Goal: Task Accomplishment & Management: Complete application form

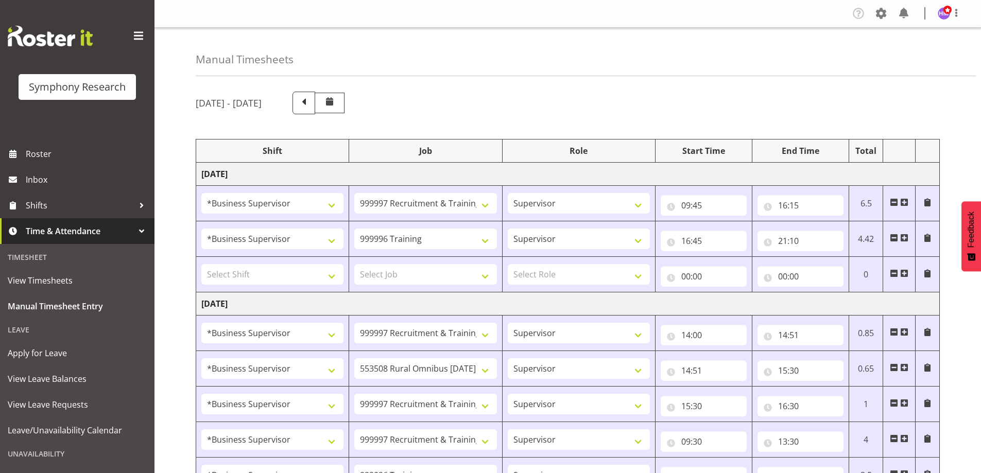
select select "1607"
select select "2379"
select select "1607"
select select "757"
select select "1607"
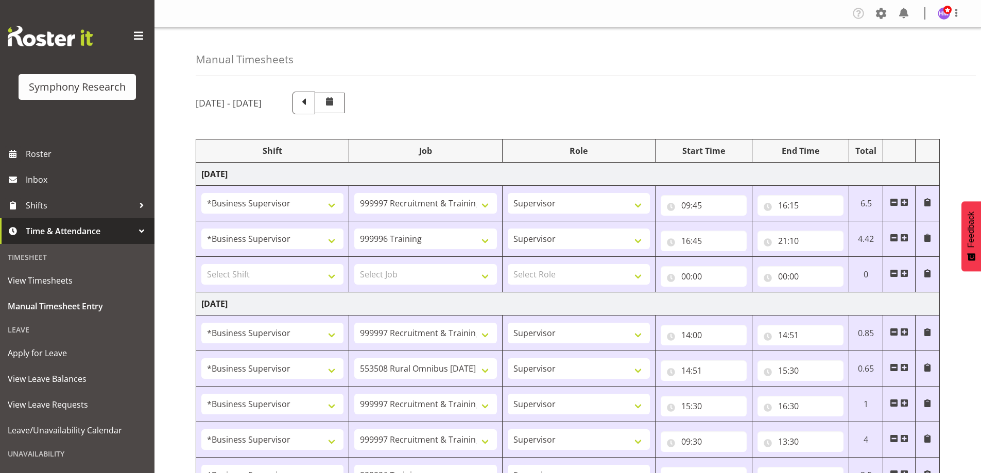
select select "2379"
select select "1607"
select select "10536"
select select "1607"
select select "2379"
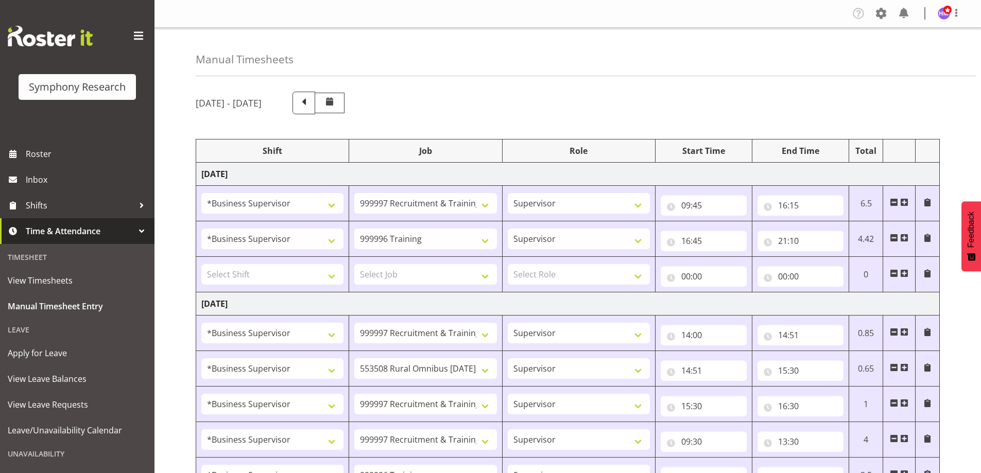
select select "1607"
select select "2379"
select select "1607"
select select "757"
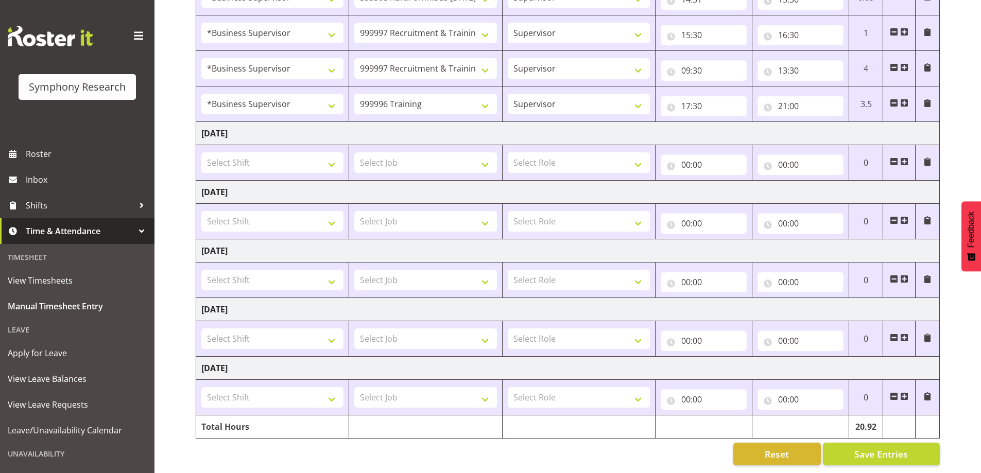
click at [46, 230] on span "Time & Attendance" at bounding box center [80, 231] width 108 height 15
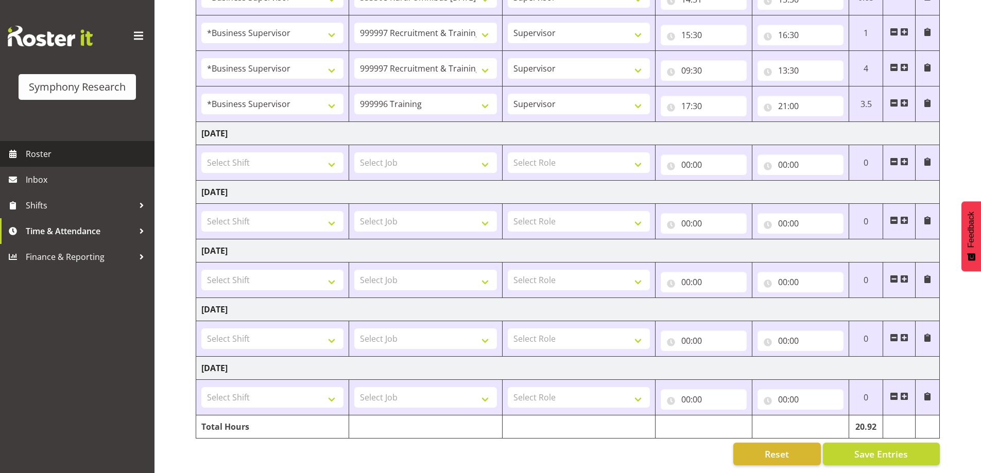
click at [43, 159] on span "Roster" at bounding box center [88, 153] width 124 height 15
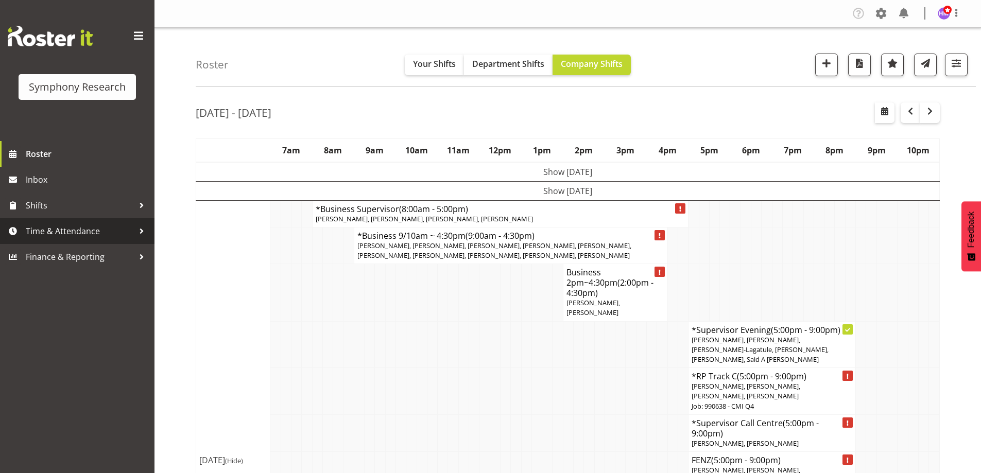
click at [92, 236] on span "Time & Attendance" at bounding box center [80, 231] width 108 height 15
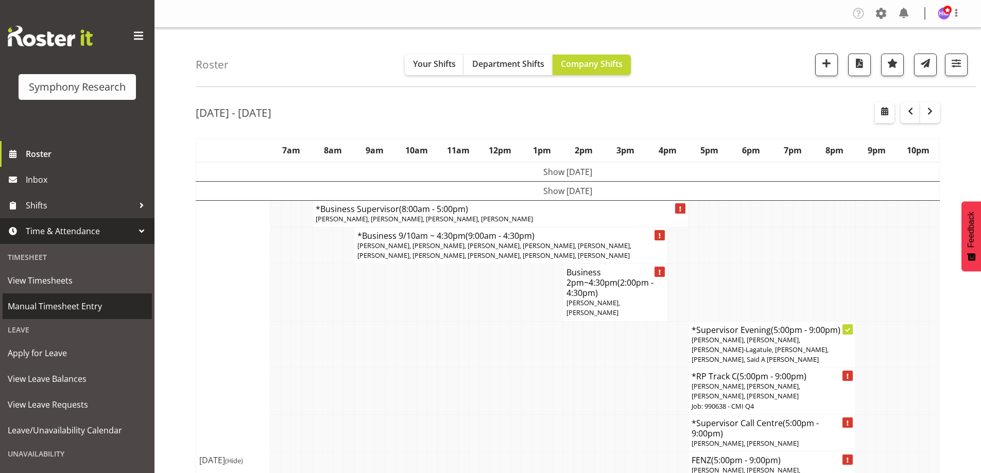
click at [82, 316] on link "Manual Timesheet Entry" at bounding box center [77, 307] width 149 height 26
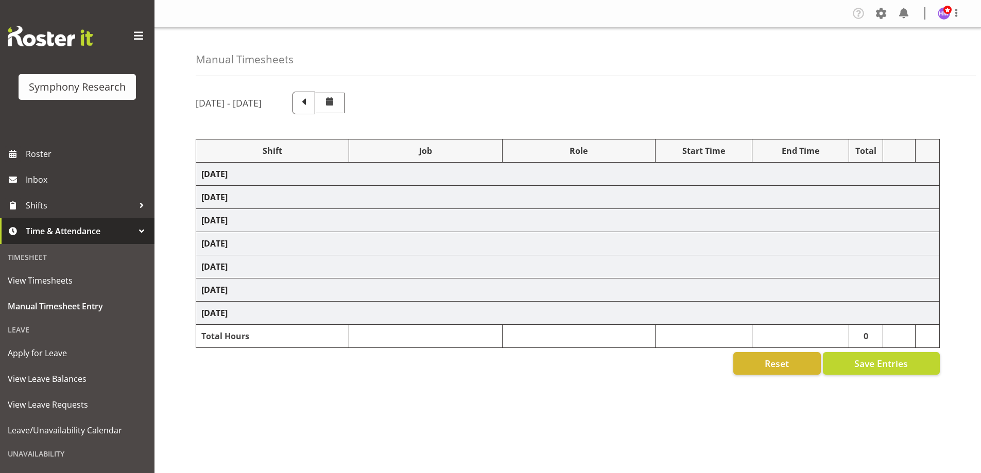
select select "1607"
select select "2379"
select select "1607"
select select "757"
select select "1607"
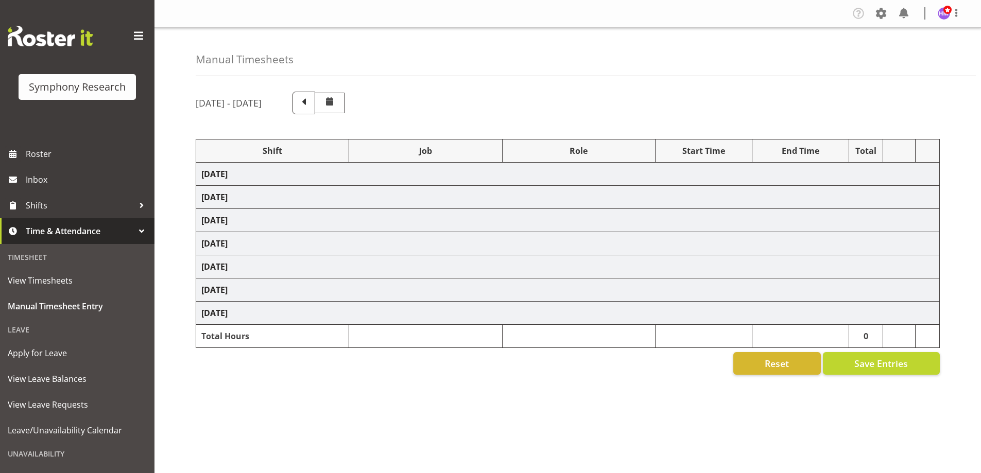
select select "2379"
select select "1607"
select select "10536"
select select "1607"
select select "2379"
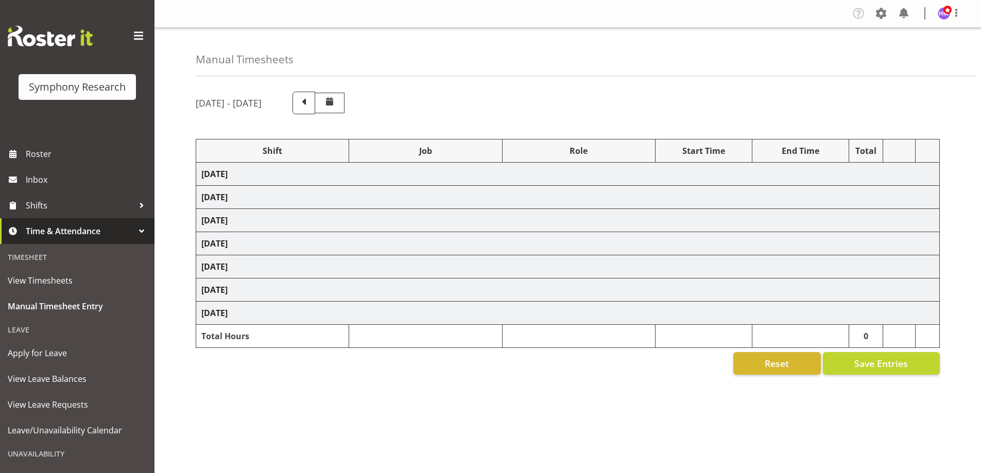
select select "1607"
select select "2379"
select select "1607"
select select "757"
select select "1607"
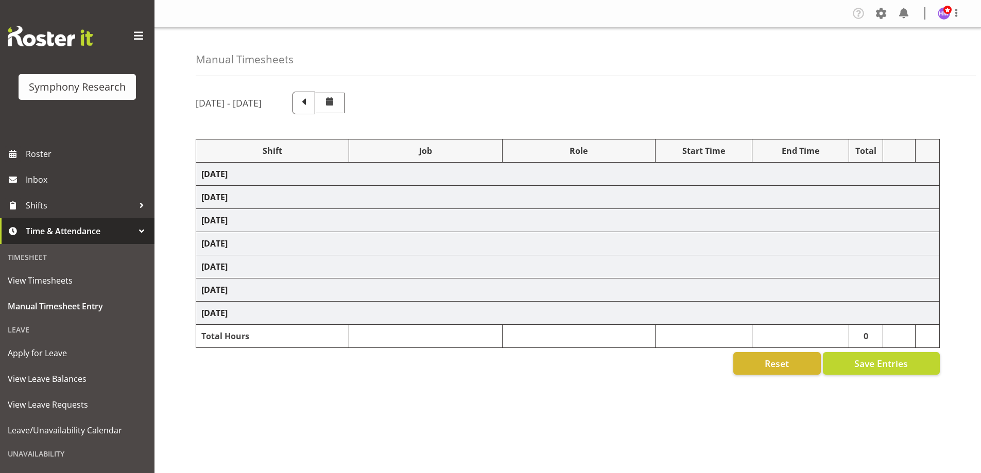
select select "2379"
select select "1607"
select select "10536"
select select "1607"
select select "2379"
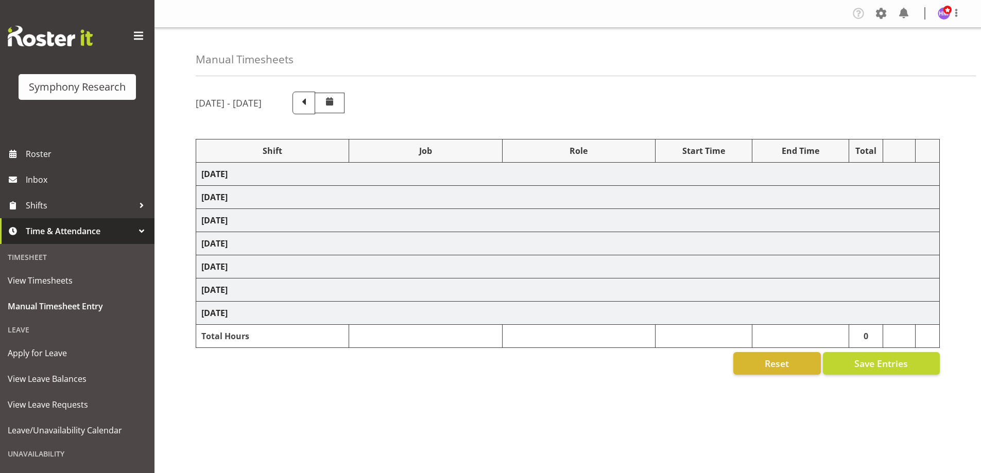
select select "1607"
select select "2379"
select select "1607"
select select "10536"
select select "1607"
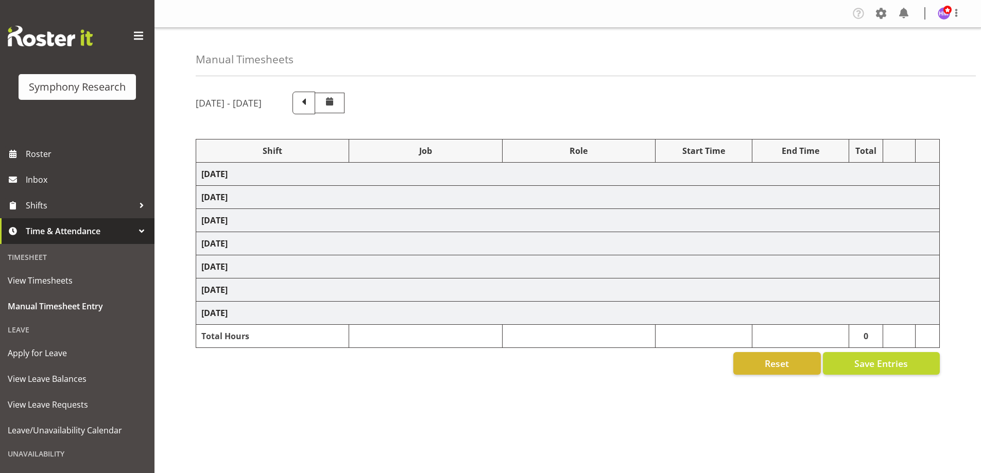
select select "10242"
select select "1607"
select select "743"
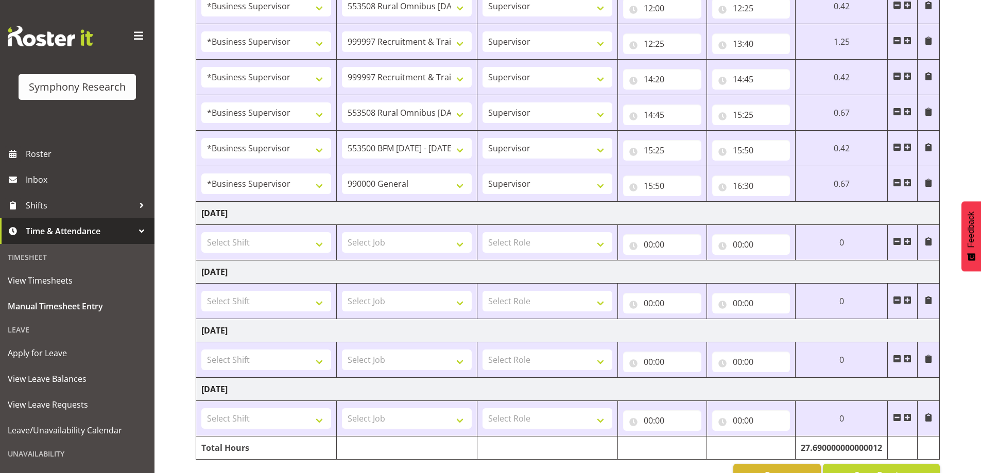
scroll to position [561, 0]
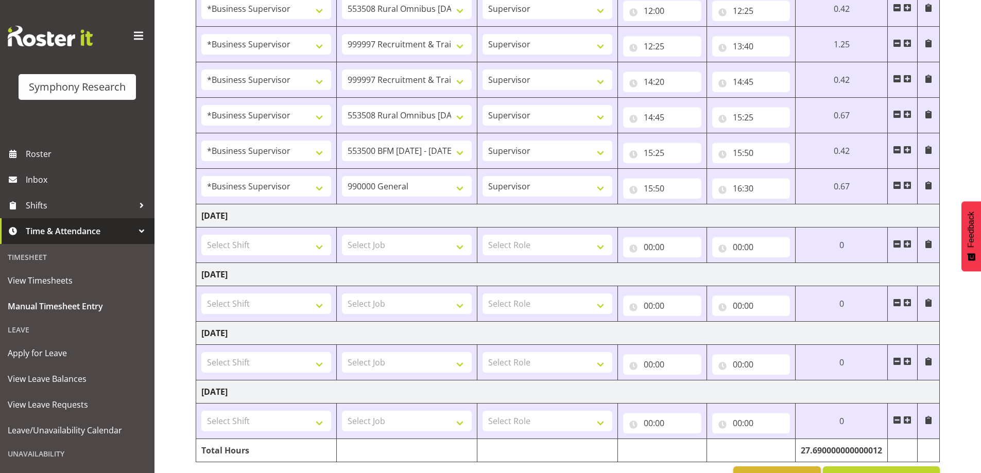
click at [907, 185] on span at bounding box center [908, 185] width 8 height 8
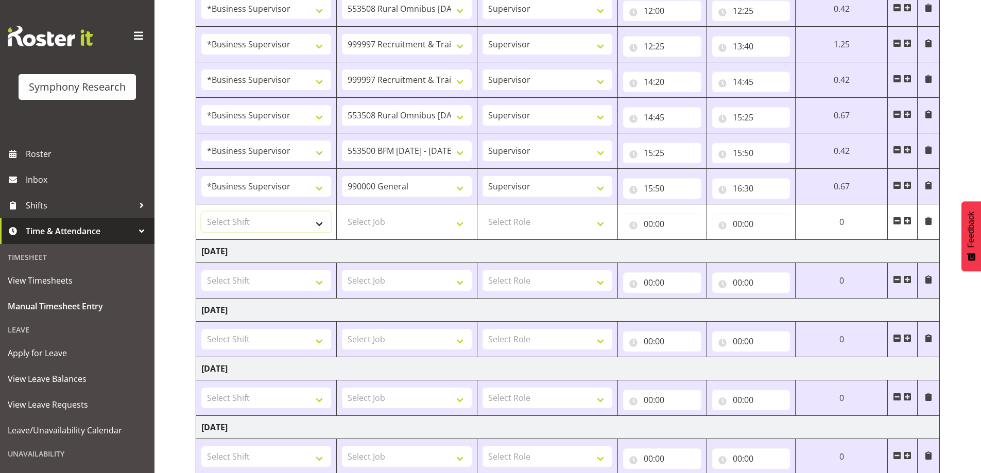
click at [255, 213] on select "Select Shift !!Project Briefing (Job to be assigned) !!Weekend Residential (Ros…" at bounding box center [266, 222] width 130 height 21
select select "1607"
click at [201, 212] on select "Select Shift !!Project Briefing (Job to be assigned) !!Weekend Residential (Ros…" at bounding box center [266, 222] width 130 height 21
click at [387, 238] on td "Select Job 550060 IF Admin 553492 World Poll Aus Wave 2 Main 2025 553493 World …" at bounding box center [406, 223] width 141 height 36
click at [380, 222] on select "Select Job 550060 IF Admin 553492 World Poll Aus Wave 2 Main 2025 553493 World …" at bounding box center [407, 222] width 130 height 21
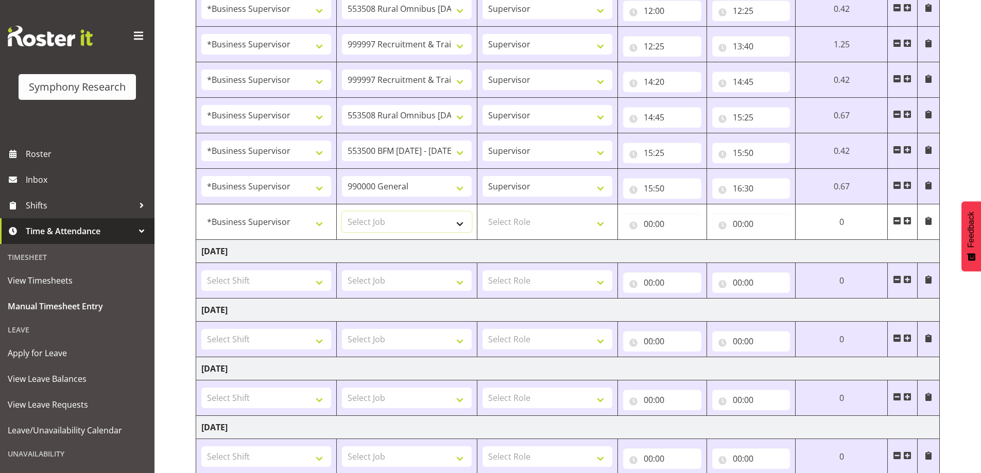
select select "2379"
click at [342, 212] on select "Select Job 550060 IF Admin 553492 World Poll Aus Wave 2 Main 2025 553493 World …" at bounding box center [407, 222] width 130 height 21
click at [507, 216] on select "Select Role Supervisor Interviewing Briefing" at bounding box center [548, 222] width 130 height 21
select select "45"
click at [483, 212] on select "Select Role Supervisor Interviewing Briefing" at bounding box center [548, 222] width 130 height 21
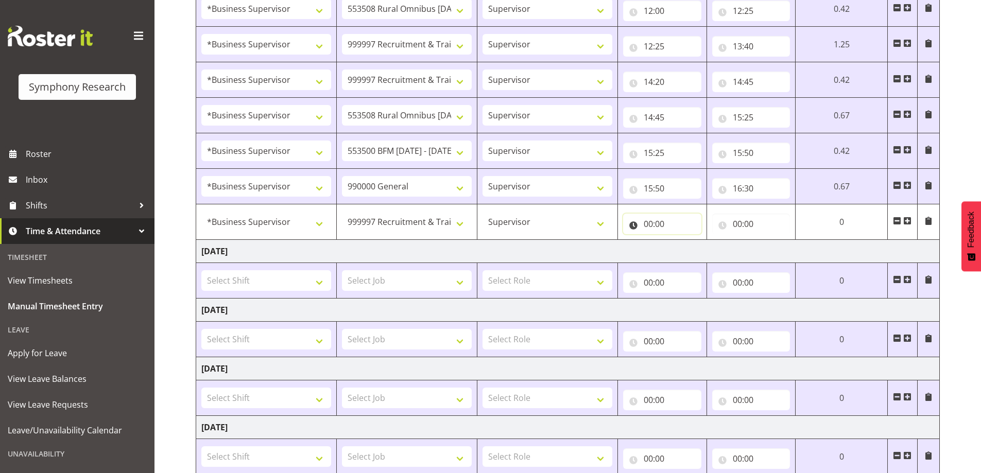
click at [642, 230] on input "00:00" at bounding box center [662, 224] width 78 height 21
click at [701, 256] on select "00 01 02 03 04 05 06 07 08 09 10 11 12 13 14 15 16 17 18 19 20 21 22 23" at bounding box center [693, 251] width 23 height 21
select select "16"
click at [684, 241] on select "00 01 02 03 04 05 06 07 08 09 10 11 12 13 14 15 16 17 18 19 20 21 22 23" at bounding box center [693, 251] width 23 height 21
type input "16:00"
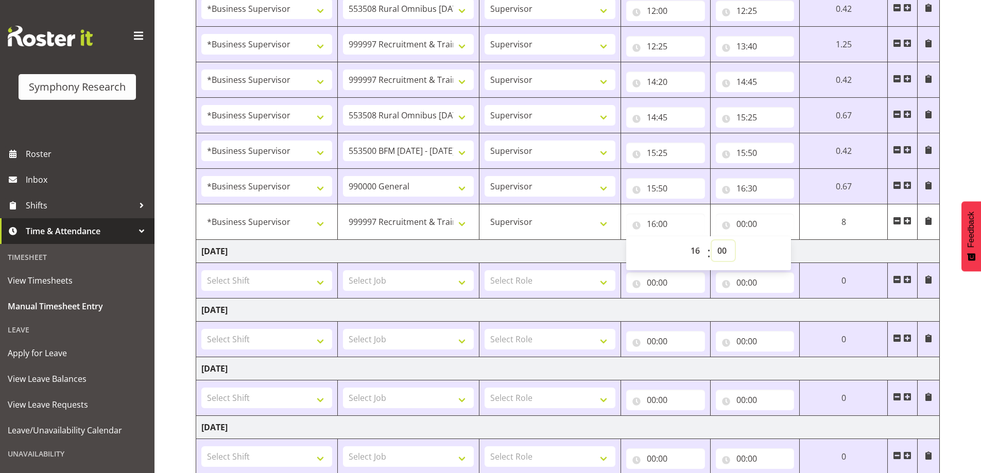
click at [719, 253] on select "00 01 02 03 04 05 06 07 08 09 10 11 12 13 14 15 16 17 18 19 20 21 22 23 24 25 2…" at bounding box center [723, 251] width 23 height 21
select select "30"
click at [712, 241] on select "00 01 02 03 04 05 06 07 08 09 10 11 12 13 14 15 16 17 18 19 20 21 22 23 24 25 2…" at bounding box center [723, 251] width 23 height 21
type input "16:30"
click at [746, 220] on input "00:00" at bounding box center [755, 224] width 79 height 21
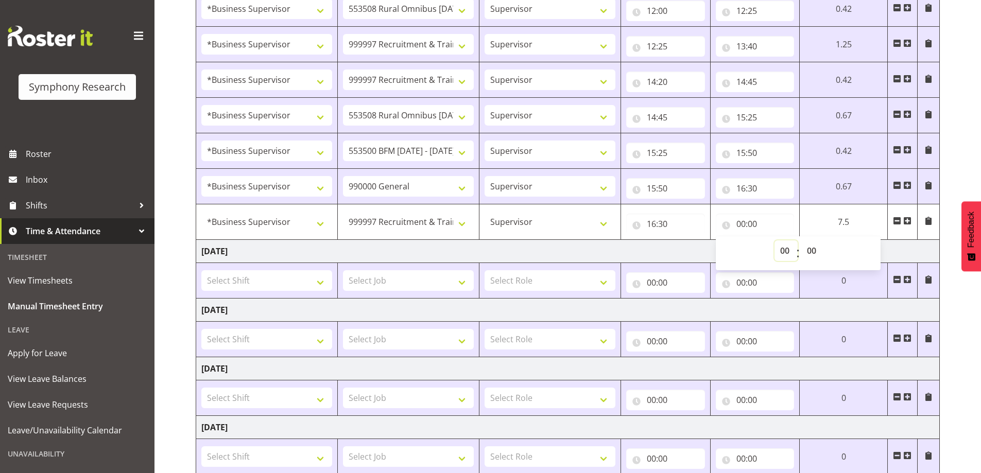
click at [782, 248] on select "00 01 02 03 04 05 06 07 08 09 10 11 12 13 14 15 16 17 18 19 20 21 22 23" at bounding box center [786, 251] width 23 height 21
select select "21"
click at [775, 241] on select "00 01 02 03 04 05 06 07 08 09 10 11 12 13 14 15 16 17 18 19 20 21 22 23" at bounding box center [786, 251] width 23 height 21
type input "21:00"
click at [807, 255] on select "00 01 02 03 04 05 06 07 08 09 10 11 12 13 14 15 16 17 18 19 20 21 22 23 24 25 2…" at bounding box center [813, 251] width 23 height 21
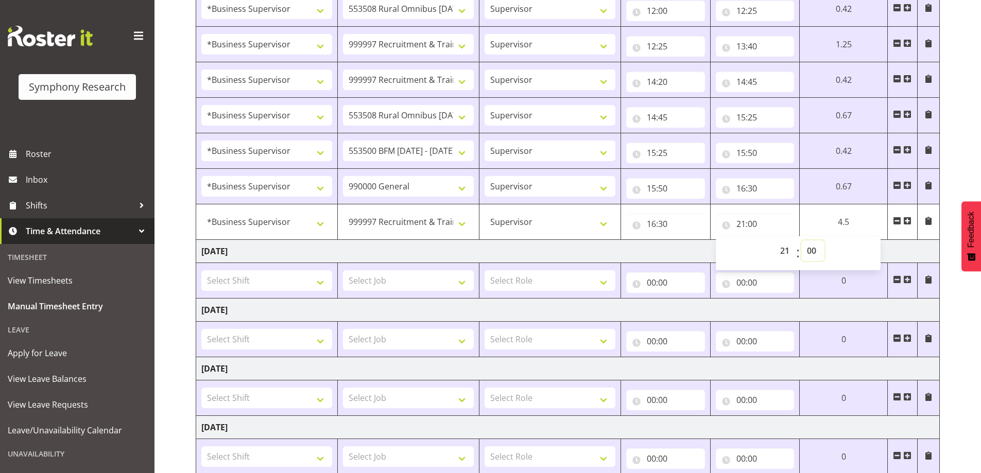
select select "10"
click at [802, 241] on select "00 01 02 03 04 05 06 07 08 09 10 11 12 13 14 15 16 17 18 19 20 21 22 23 24 25 2…" at bounding box center [813, 251] width 23 height 21
type input "21:10"
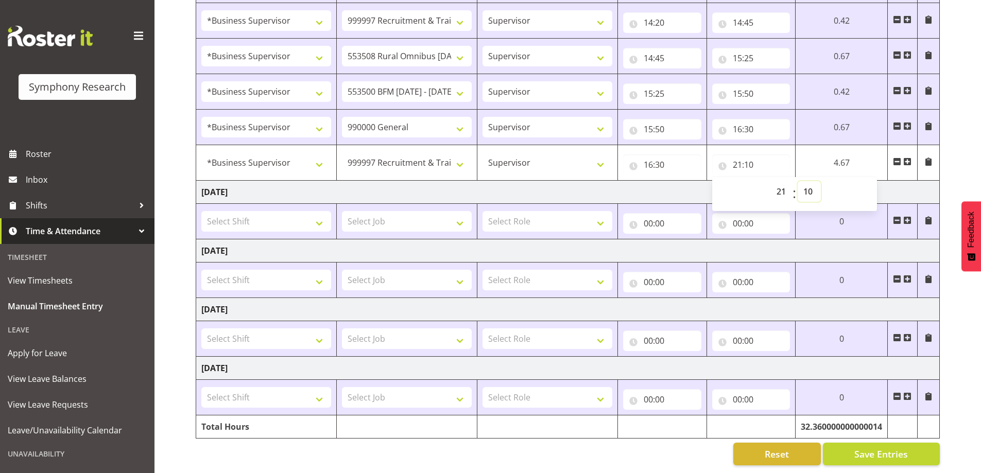
click at [804, 181] on select "00 01 02 03 04 05 06 07 08 09 10 11 12 13 14 15 16 17 18 19 20 21 22 23 24 25 2…" at bounding box center [809, 191] width 23 height 21
click at [919, 335] on td at bounding box center [929, 339] width 22 height 36
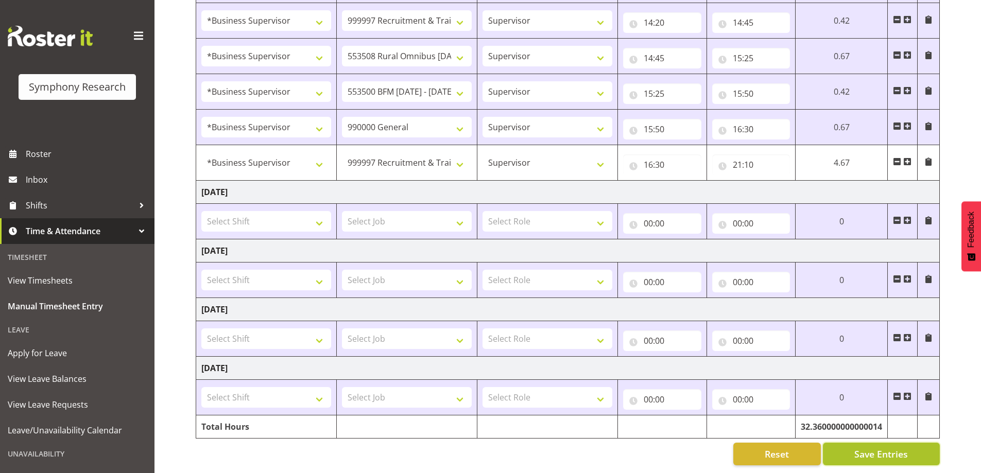
click at [845, 445] on button "Save Entries" at bounding box center [881, 454] width 117 height 23
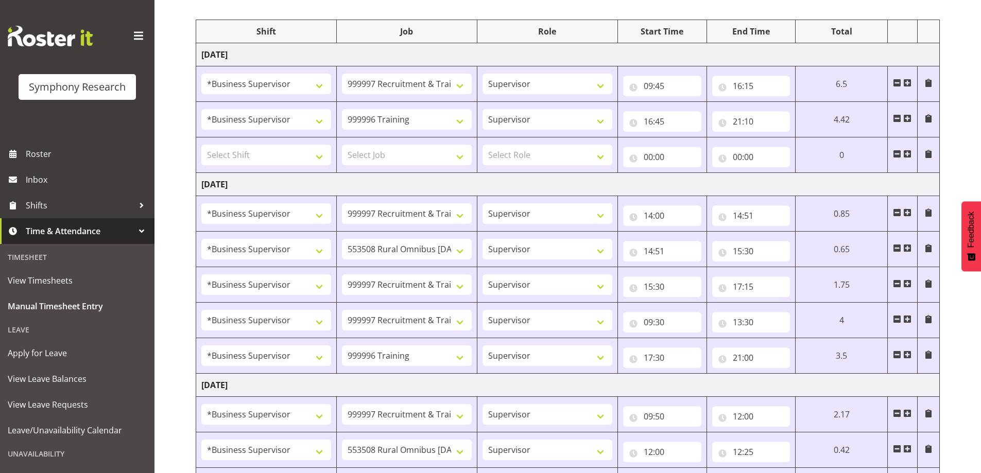
scroll to position [0, 0]
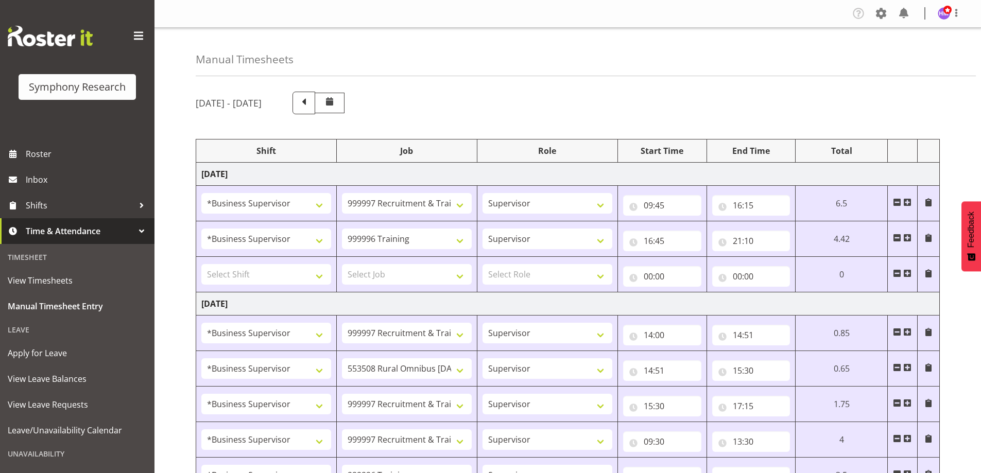
drag, startPoint x: 351, startPoint y: 182, endPoint x: 420, endPoint y: 170, distance: 70.6
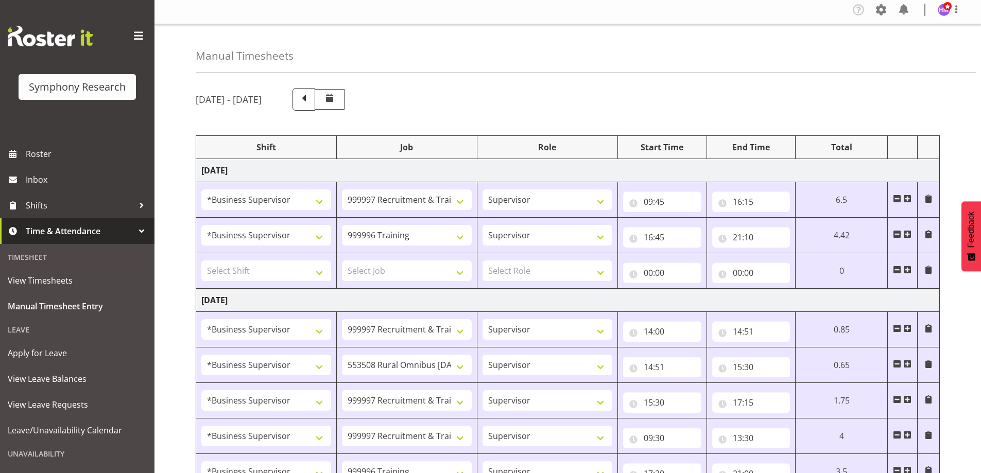
click at [576, 102] on div "August 18th - August 24th 2025" at bounding box center [568, 99] width 744 height 23
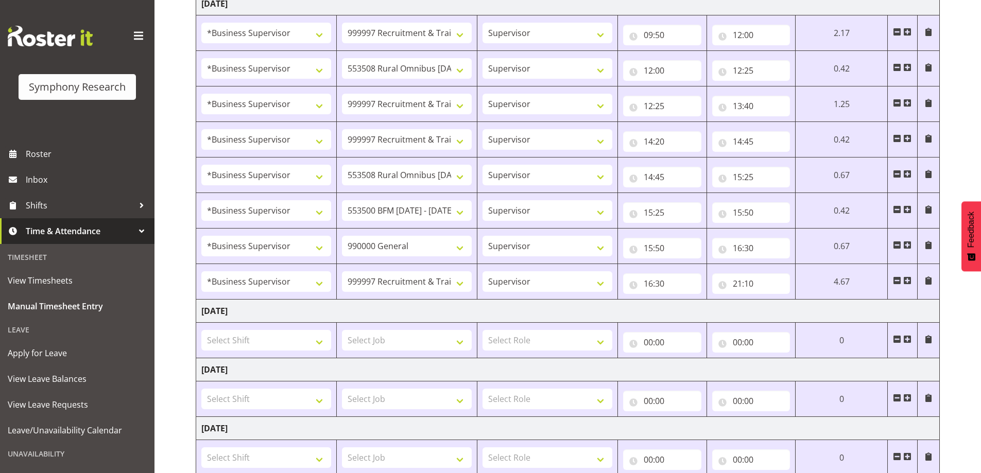
scroll to position [628, 0]
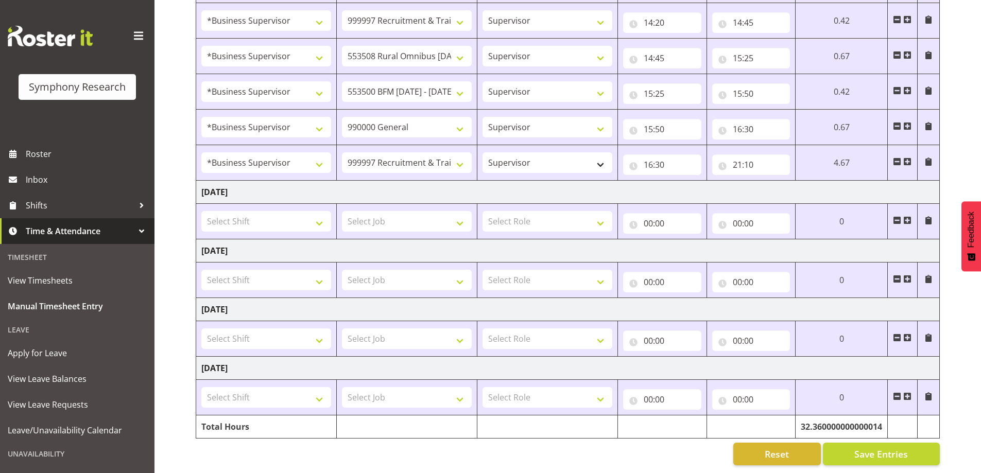
drag, startPoint x: 576, startPoint y: 102, endPoint x: 497, endPoint y: 161, distance: 99.1
